Goal: Task Accomplishment & Management: Use online tool/utility

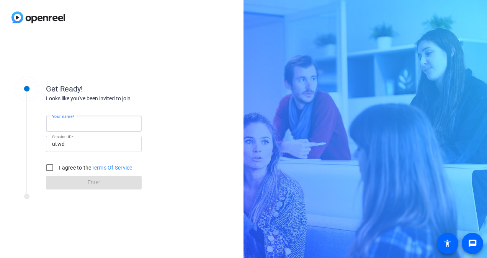
click at [129, 124] on input "Your name" at bounding box center [93, 123] width 83 height 9
type input "[PERSON_NAME]"
click at [47, 167] on input "I agree to the Terms Of Service" at bounding box center [49, 167] width 15 height 15
checkbox input "true"
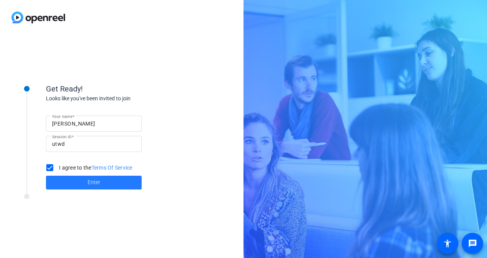
click at [67, 181] on span at bounding box center [94, 182] width 96 height 18
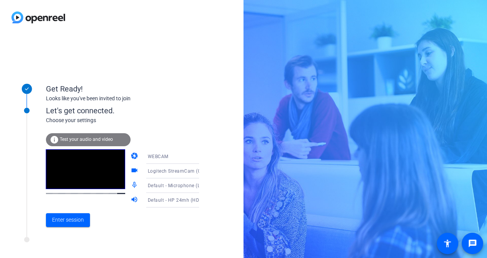
click at [202, 171] on icon at bounding box center [206, 170] width 9 height 9
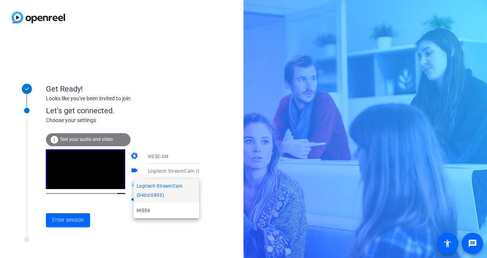
click at [105, 228] on div at bounding box center [243, 129] width 487 height 258
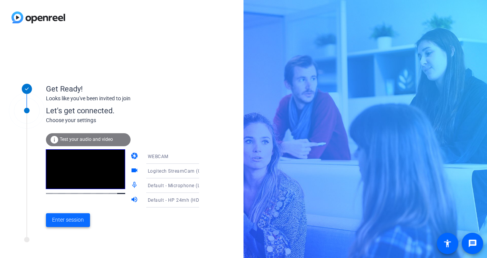
click at [70, 220] on span "Enter session" at bounding box center [68, 220] width 32 height 8
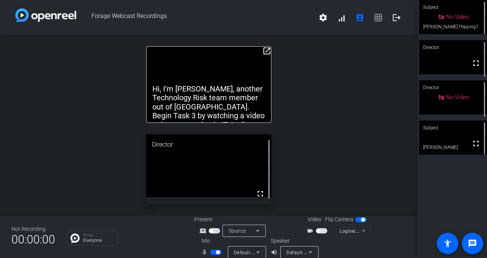
click at [212, 250] on span "button" at bounding box center [215, 252] width 11 height 5
click at [217, 252] on span "button" at bounding box center [215, 252] width 11 height 5
click at [212, 253] on span "button" at bounding box center [215, 252] width 11 height 5
click at [214, 251] on span "button" at bounding box center [215, 252] width 11 height 5
